Goal: Information Seeking & Learning: Check status

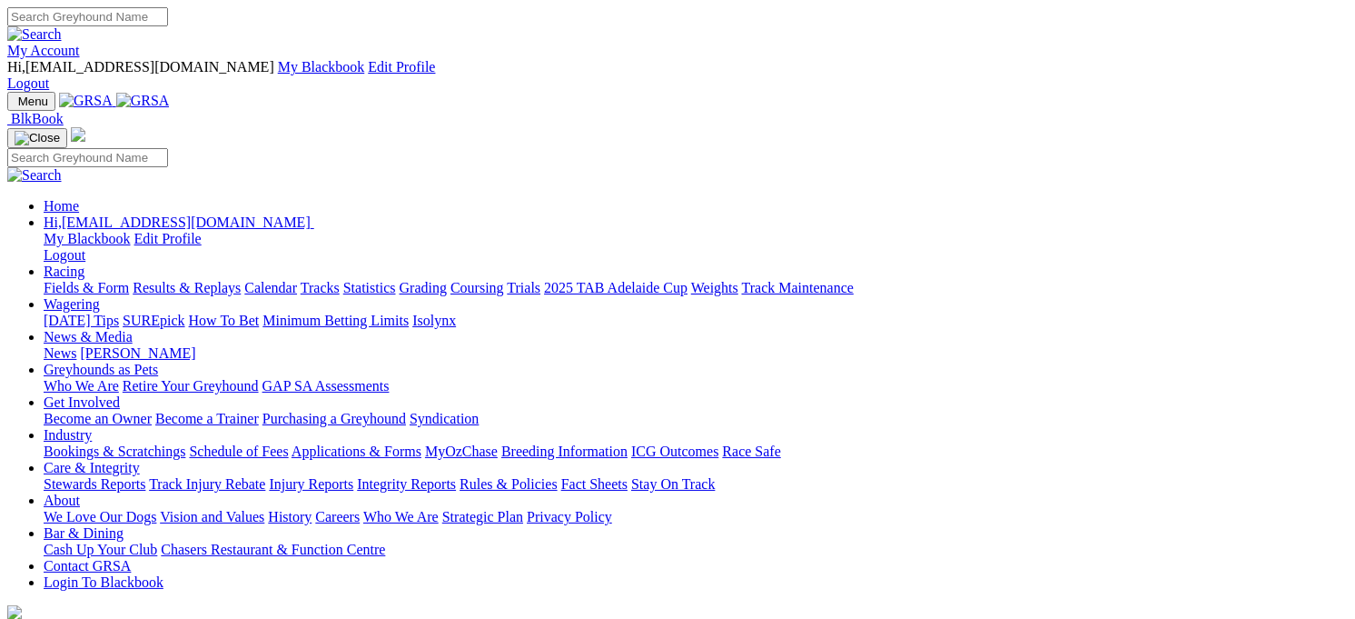
click at [84, 263] on link "Racing" at bounding box center [64, 270] width 41 height 15
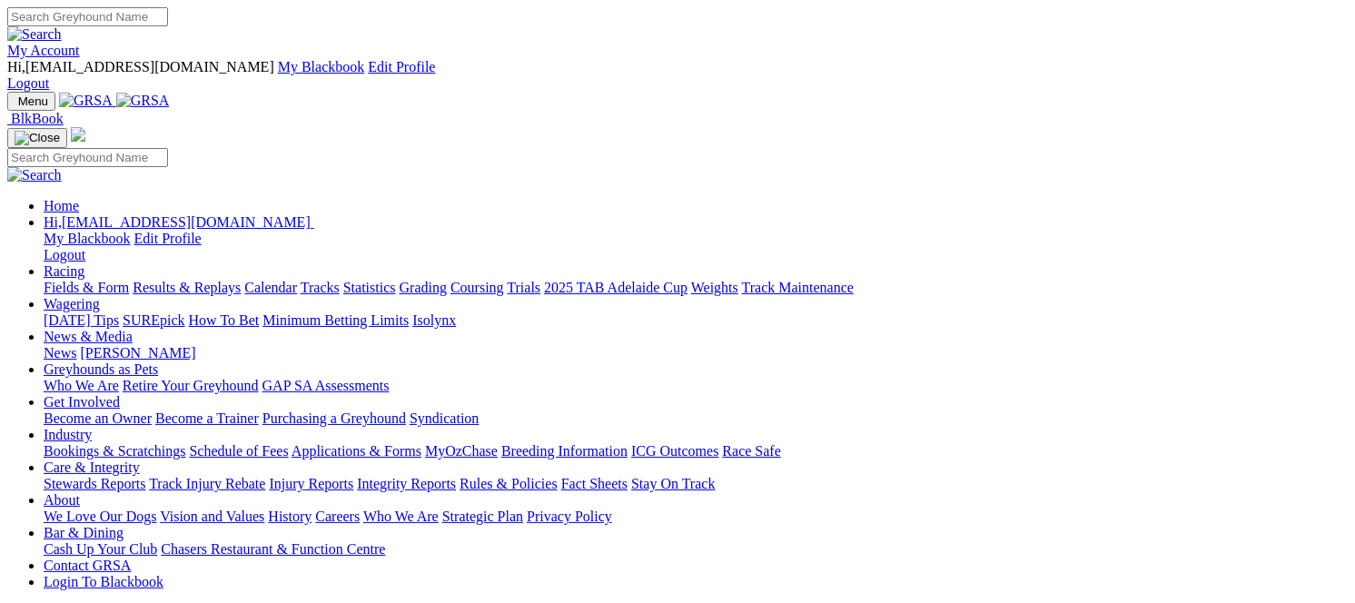
click at [241, 280] on link "Results & Replays" at bounding box center [187, 287] width 108 height 15
